Goal: Check status

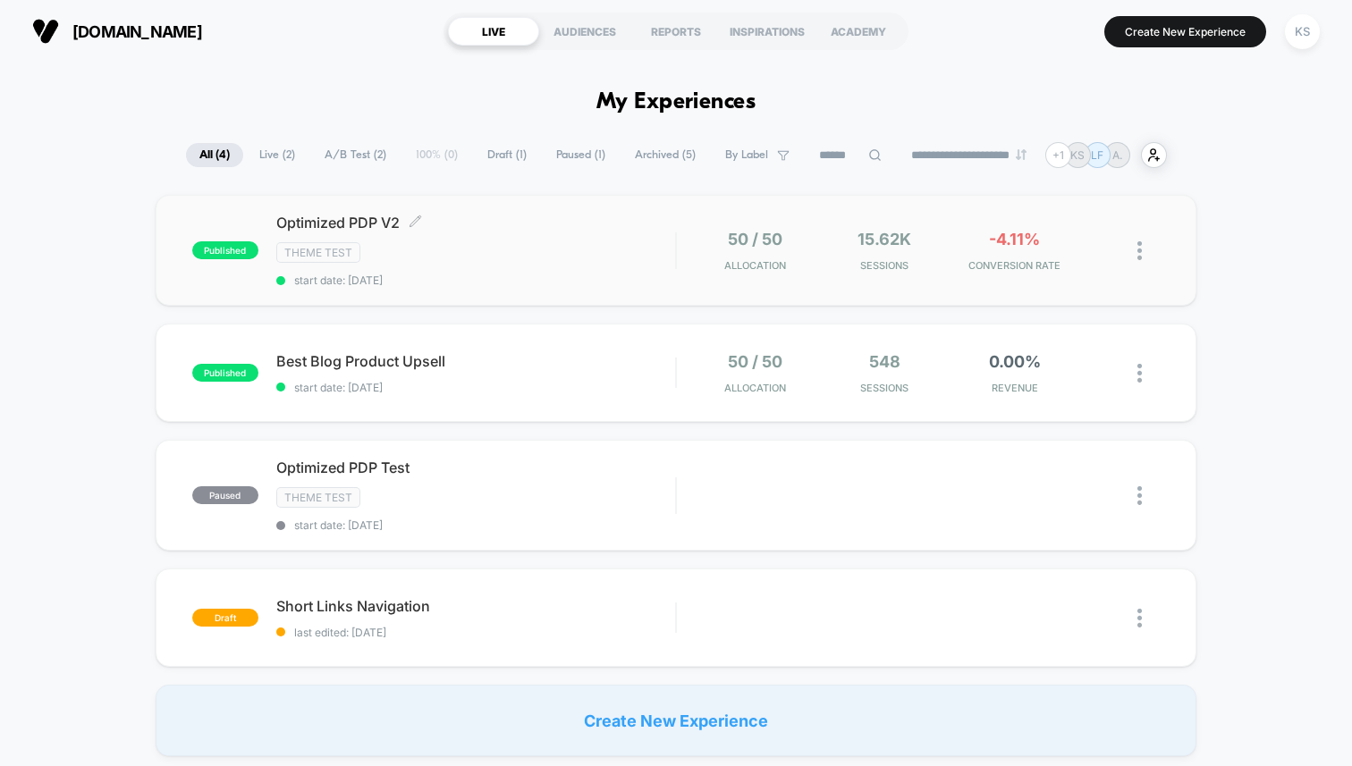
click at [541, 248] on div "Theme Test" at bounding box center [475, 252] width 399 height 21
